Goal: Transaction & Acquisition: Book appointment/travel/reservation

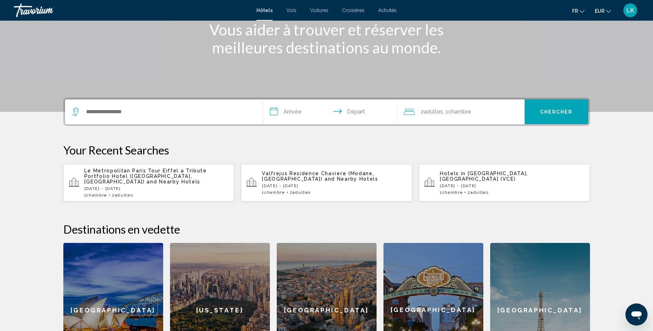
scroll to position [103, 0]
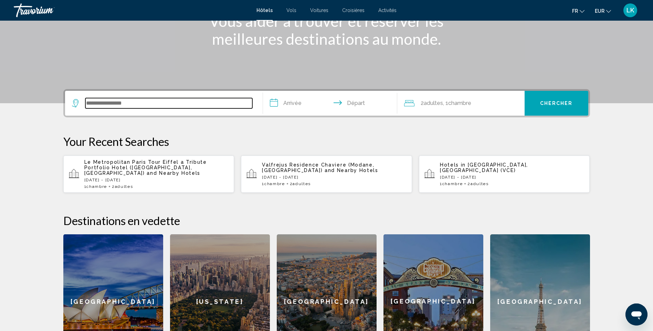
drag, startPoint x: 110, startPoint y: 105, endPoint x: 107, endPoint y: 107, distance: 3.8
click at [111, 106] on input "Search widget" at bounding box center [168, 103] width 167 height 10
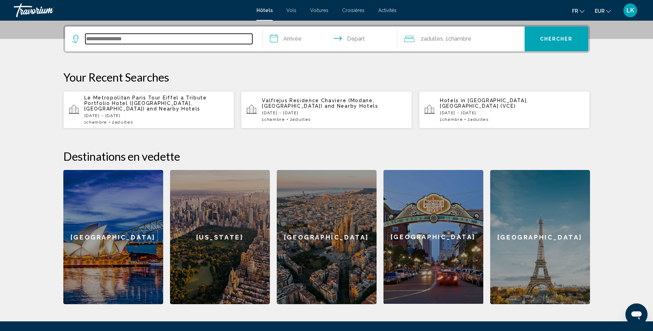
scroll to position [170, 0]
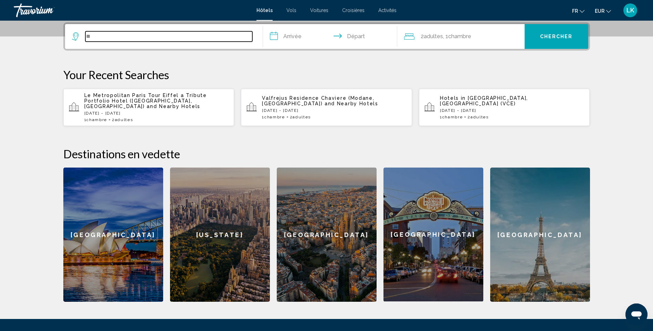
type input "*"
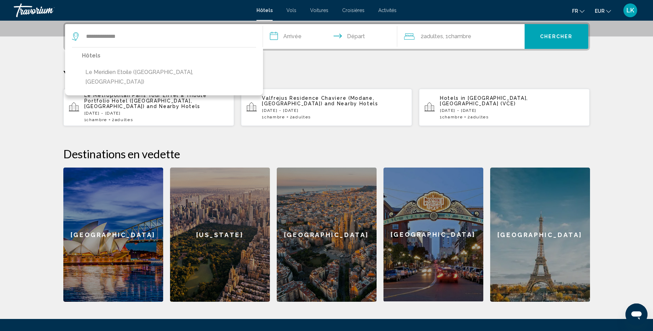
click at [138, 76] on button "Le Meridien Etoile ([GEOGRAPHIC_DATA], [GEOGRAPHIC_DATA])" at bounding box center [169, 77] width 174 height 23
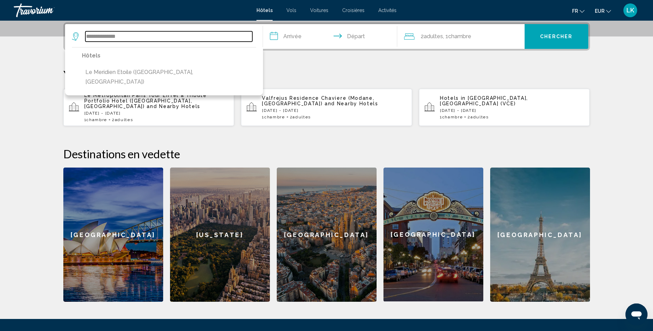
type input "**********"
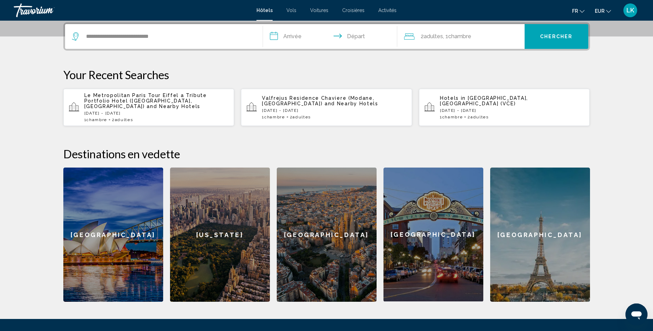
click at [283, 34] on input "**********" at bounding box center [331, 37] width 137 height 27
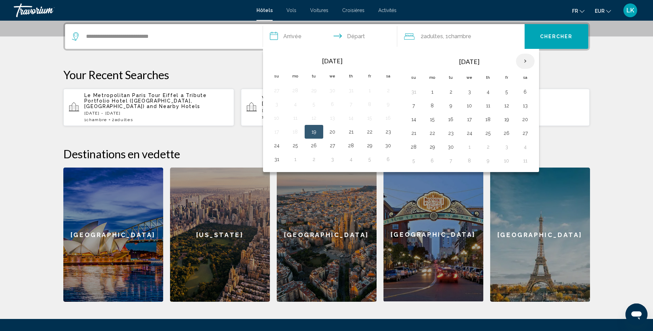
click at [521, 59] on th "Next month" at bounding box center [525, 61] width 19 height 15
click at [522, 59] on th "Next month" at bounding box center [525, 61] width 19 height 15
click at [505, 145] on button "28" at bounding box center [506, 147] width 11 height 10
click at [414, 163] on button "30" at bounding box center [413, 161] width 11 height 10
type input "**********"
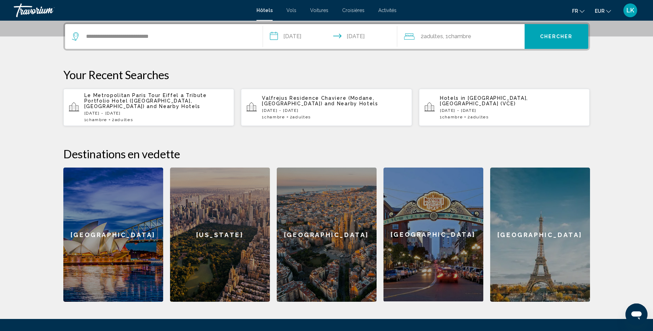
click at [563, 40] on button "Chercher" at bounding box center [556, 36] width 64 height 25
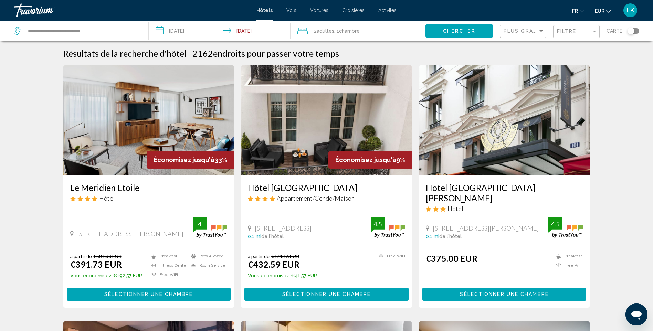
click at [159, 106] on img "Main content" at bounding box center [148, 120] width 171 height 110
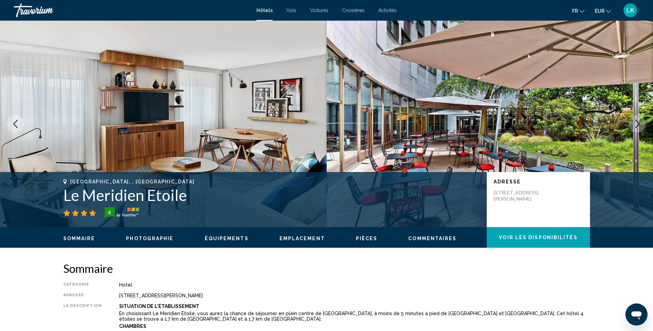
click at [644, 122] on button "Next image" at bounding box center [637, 123] width 17 height 17
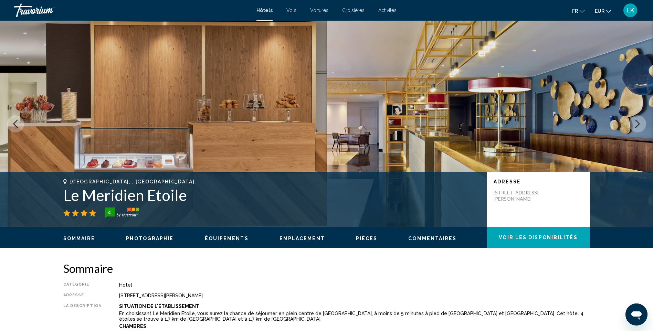
drag, startPoint x: 16, startPoint y: 123, endPoint x: 79, endPoint y: 125, distance: 62.7
click at [17, 123] on icon "Previous image" at bounding box center [15, 124] width 8 height 8
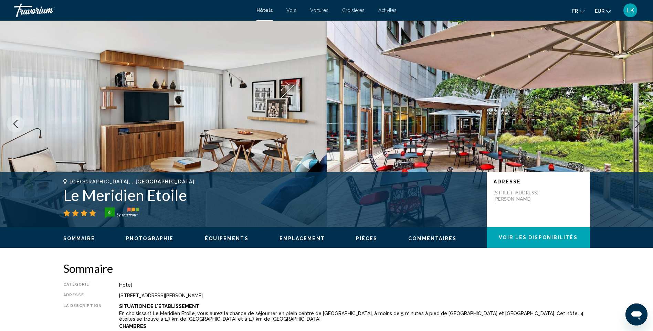
click at [640, 126] on icon "Next image" at bounding box center [637, 124] width 8 height 8
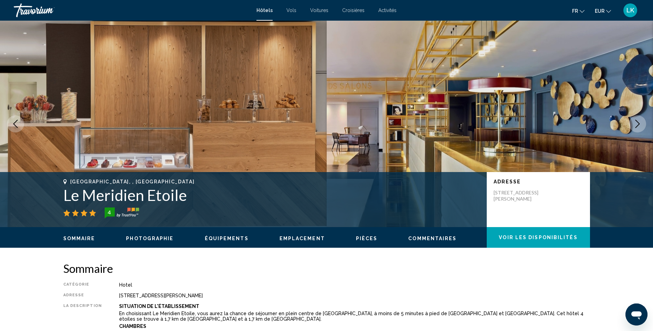
click at [640, 126] on icon "Next image" at bounding box center [637, 124] width 8 height 8
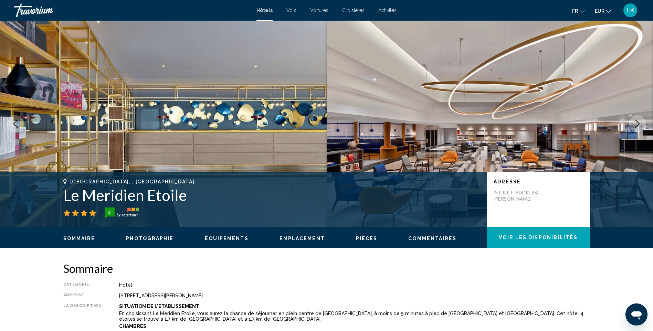
click at [640, 126] on icon "Next image" at bounding box center [637, 124] width 8 height 8
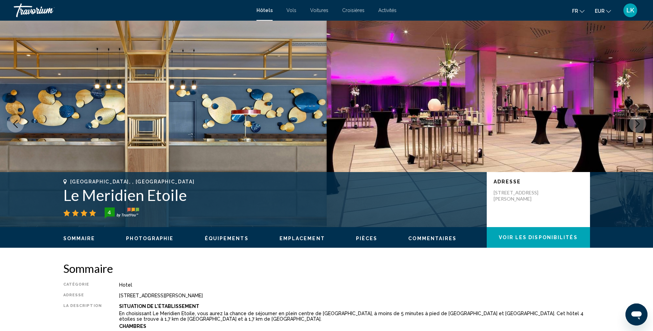
click at [640, 126] on icon "Next image" at bounding box center [637, 124] width 8 height 8
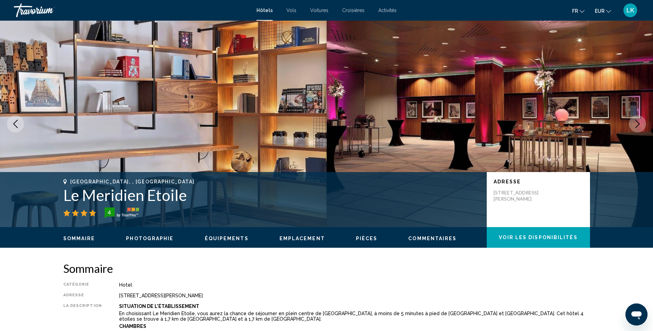
click at [640, 126] on icon "Next image" at bounding box center [637, 124] width 8 height 8
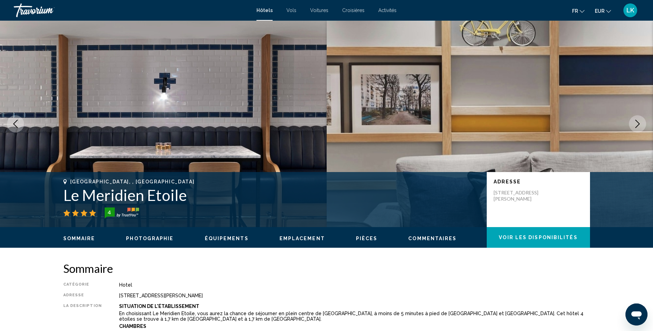
click at [640, 126] on icon "Next image" at bounding box center [637, 124] width 8 height 8
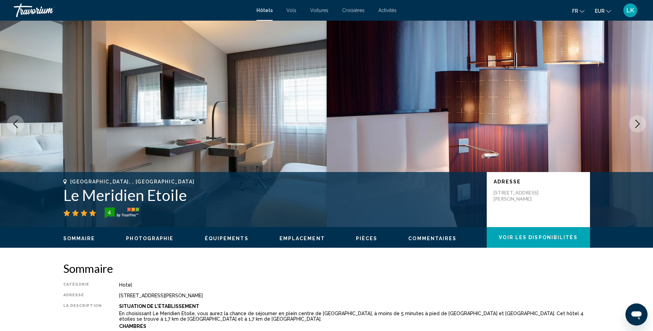
click at [640, 126] on icon "Next image" at bounding box center [637, 124] width 8 height 8
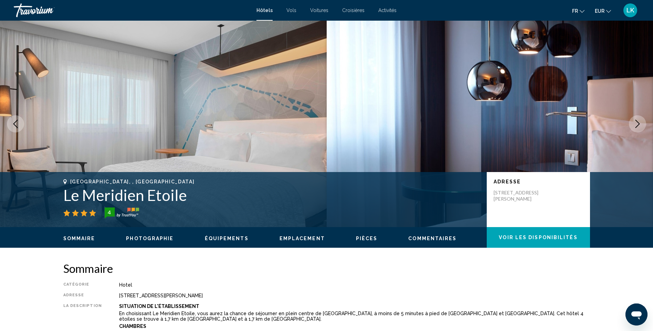
click at [640, 126] on icon "Next image" at bounding box center [637, 124] width 8 height 8
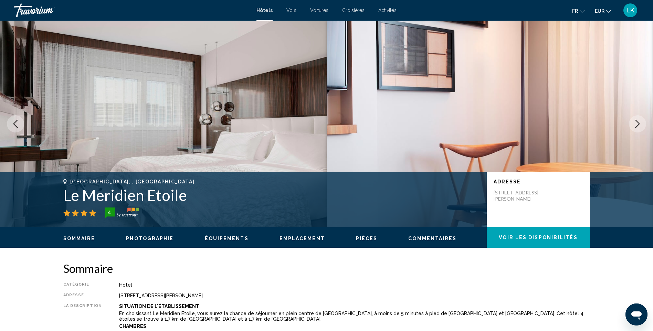
click at [640, 126] on icon "Next image" at bounding box center [637, 124] width 8 height 8
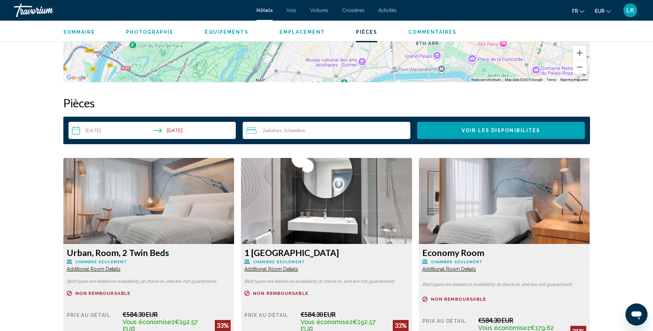
scroll to position [929, 0]
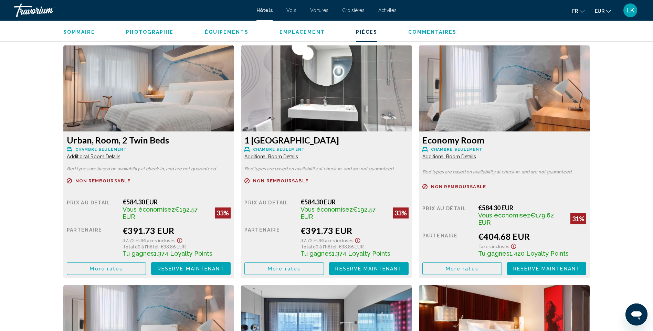
click at [105, 267] on span "More rates" at bounding box center [106, 269] width 33 height 6
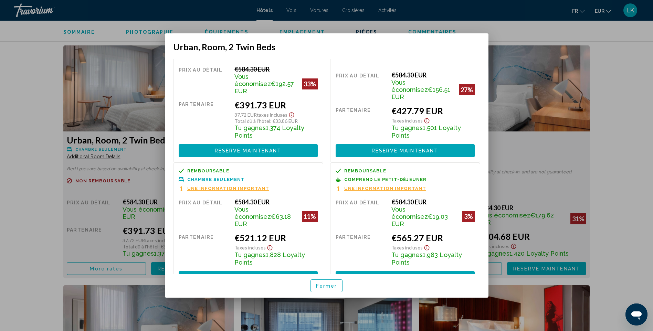
scroll to position [35, 0]
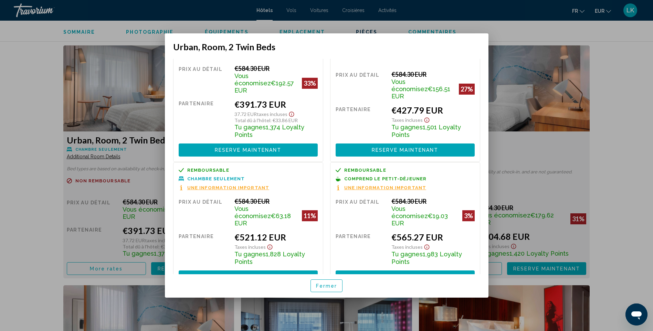
click at [612, 101] on div at bounding box center [326, 165] width 653 height 331
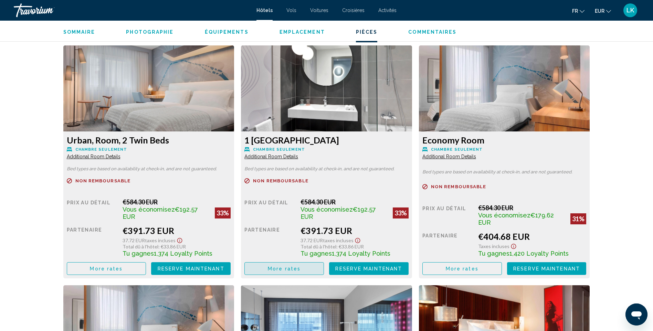
click at [310, 269] on button "More rates" at bounding box center [283, 268] width 79 height 13
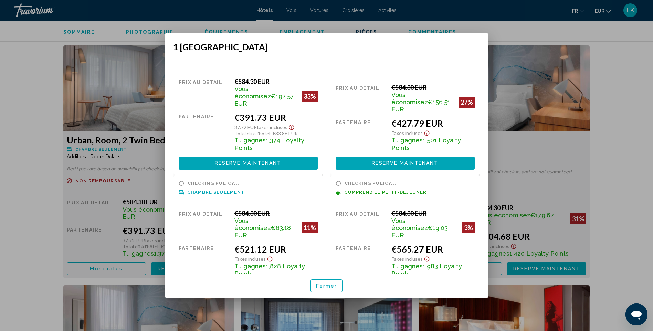
scroll to position [34, 0]
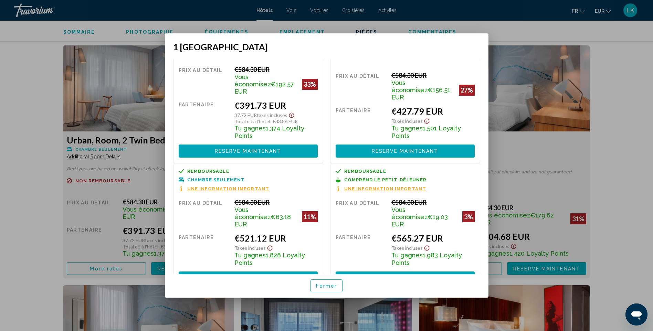
click at [632, 163] on div at bounding box center [326, 165] width 653 height 331
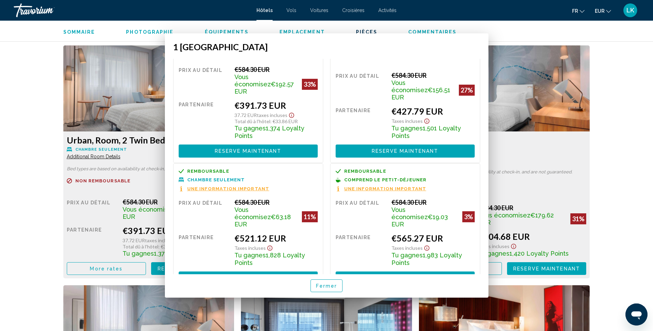
scroll to position [929, 0]
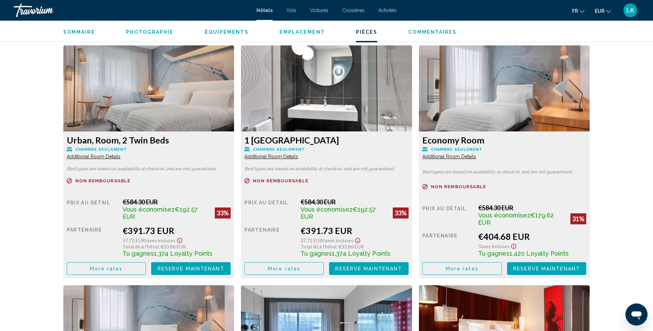
click at [123, 266] on span "More rates" at bounding box center [106, 269] width 33 height 6
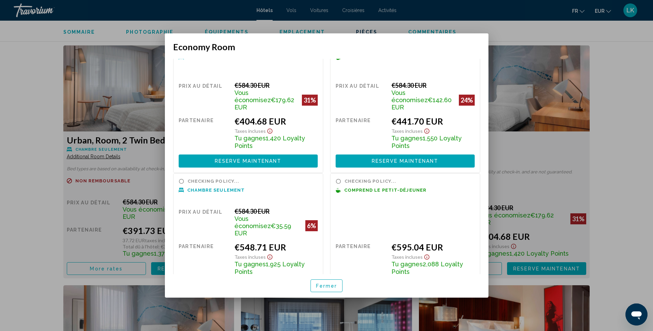
scroll to position [28, 0]
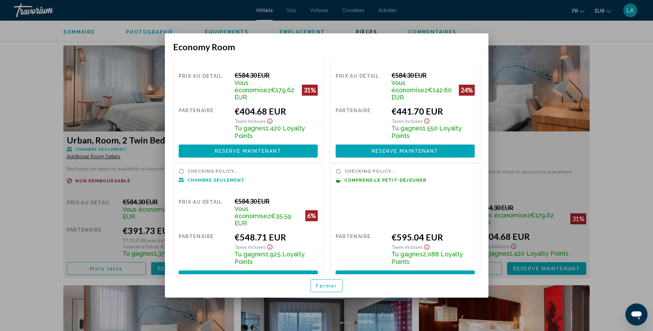
click at [630, 145] on div at bounding box center [326, 165] width 653 height 331
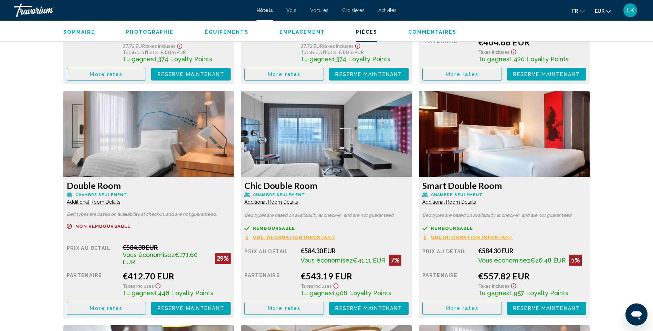
scroll to position [1136, 0]
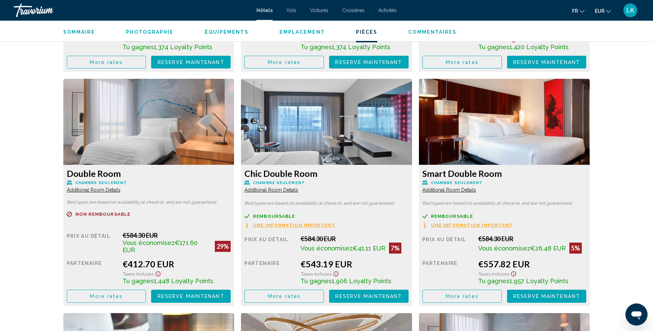
click at [105, 68] on button "More rates" at bounding box center [106, 62] width 79 height 13
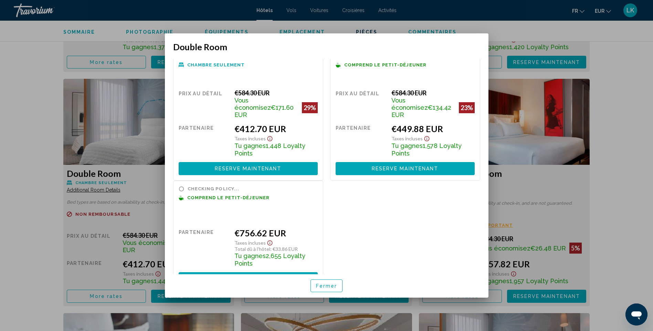
scroll to position [20, 0]
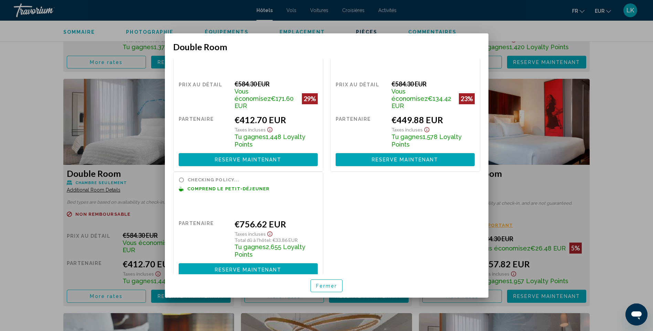
click at [613, 161] on div at bounding box center [326, 165] width 653 height 331
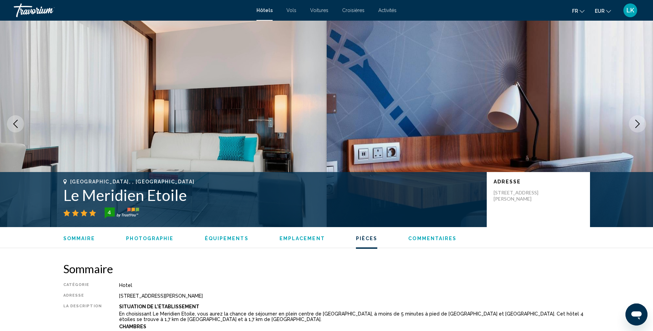
scroll to position [1136, 0]
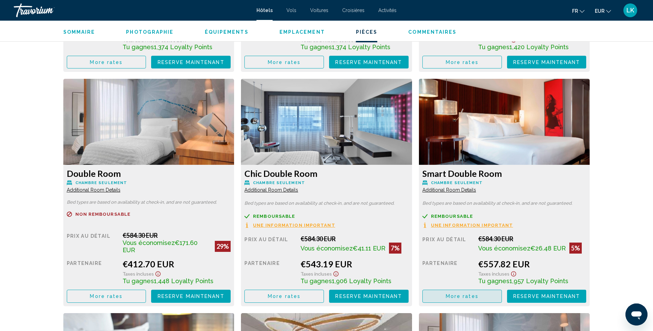
click at [444, 294] on button "More rates" at bounding box center [461, 296] width 79 height 13
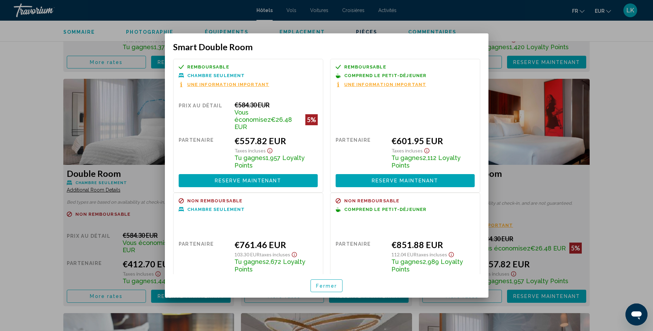
click at [646, 162] on div at bounding box center [326, 165] width 653 height 331
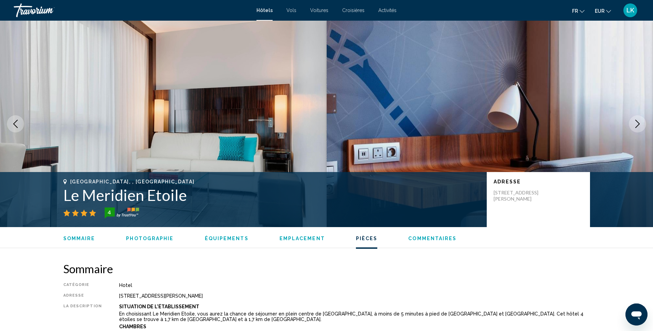
scroll to position [1136, 0]
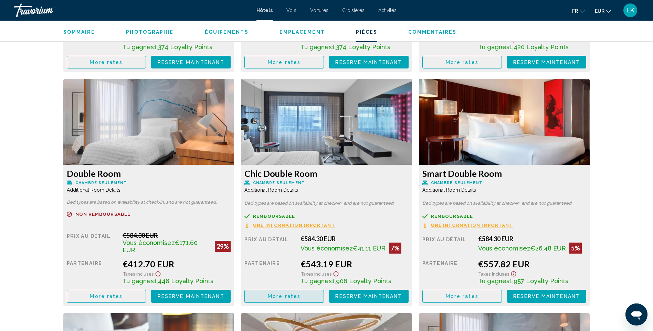
click at [271, 294] on span "More rates" at bounding box center [284, 297] width 33 height 6
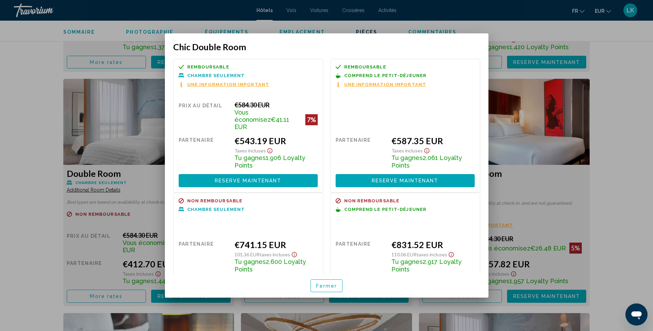
drag, startPoint x: 611, startPoint y: 93, endPoint x: 586, endPoint y: 111, distance: 30.3
click at [611, 93] on div at bounding box center [326, 165] width 653 height 331
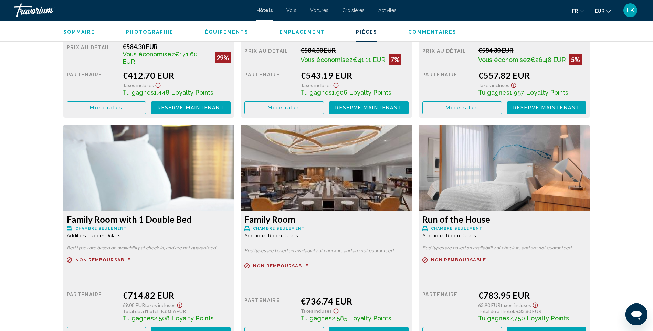
scroll to position [1342, 0]
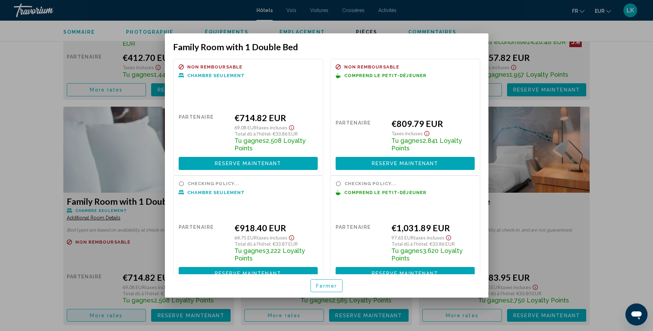
scroll to position [0, 0]
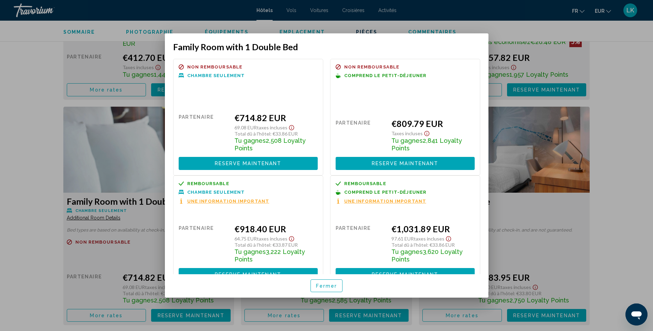
click at [636, 99] on div at bounding box center [326, 165] width 653 height 331
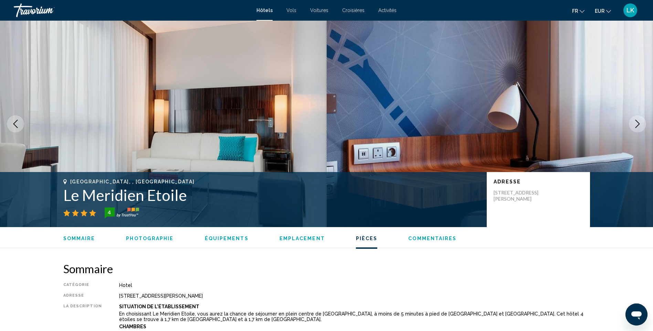
scroll to position [1342, 0]
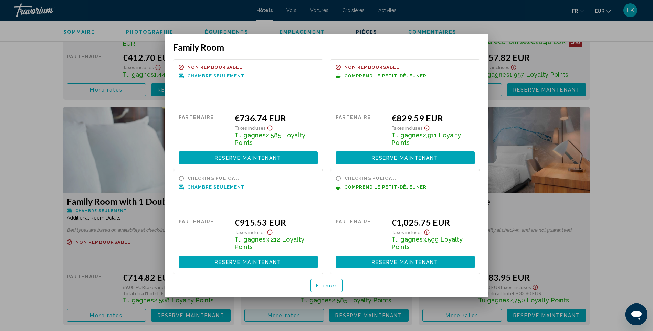
scroll to position [0, 0]
click at [596, 130] on div at bounding box center [326, 165] width 653 height 331
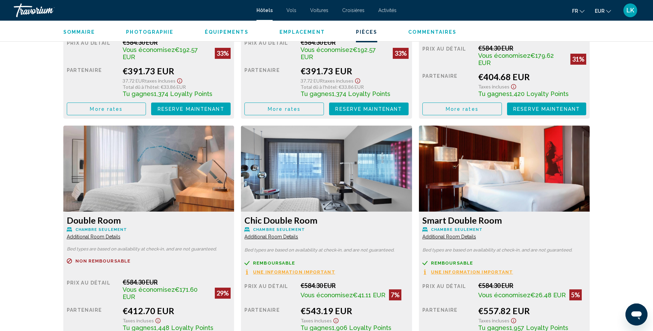
scroll to position [1136, 0]
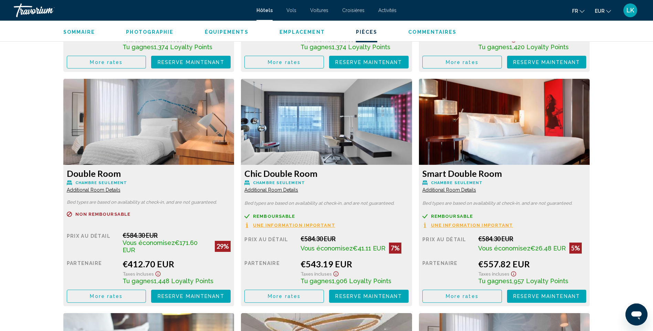
click at [84, 68] on button "More rates" at bounding box center [106, 62] width 79 height 13
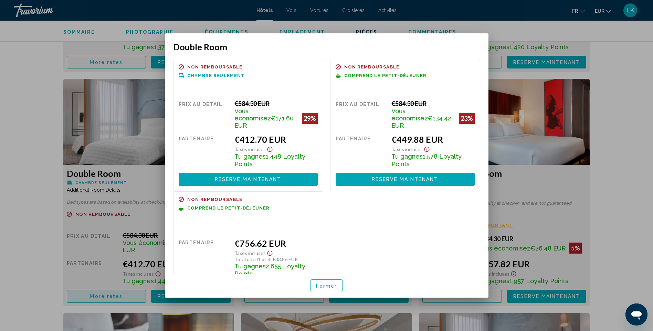
scroll to position [0, 0]
click at [642, 134] on div at bounding box center [326, 165] width 653 height 331
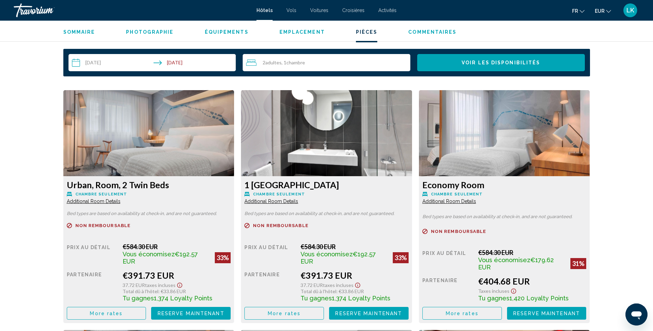
scroll to position [895, 0]
